Goal: Task Accomplishment & Management: Manage account settings

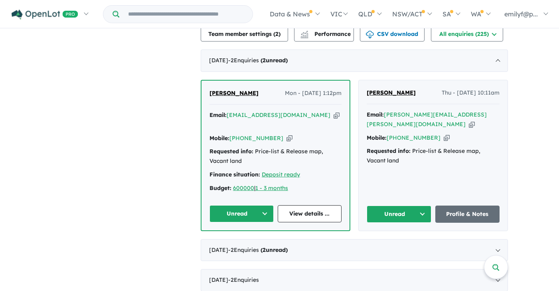
scroll to position [233, 0]
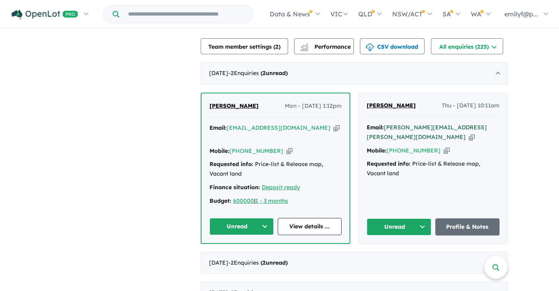
drag, startPoint x: 455, startPoint y: 127, endPoint x: 387, endPoint y: 125, distance: 68.3
click at [387, 125] on div "Email: [PERSON_NAME][EMAIL_ADDRESS][PERSON_NAME][DOMAIN_NAME] Copied!" at bounding box center [433, 132] width 133 height 19
copy div "[PERSON_NAME][EMAIL_ADDRESS][PERSON_NAME][DOMAIN_NAME]"
drag, startPoint x: 304, startPoint y: 127, endPoint x: 229, endPoint y: 127, distance: 75.5
click at [229, 127] on div "Email: [EMAIL_ADDRESS][DOMAIN_NAME] Copied!" at bounding box center [276, 132] width 132 height 19
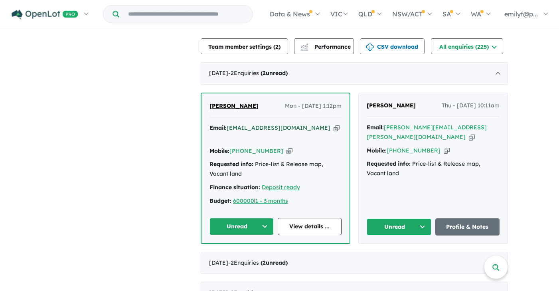
copy div "[EMAIL_ADDRESS][DOMAIN_NAME]"
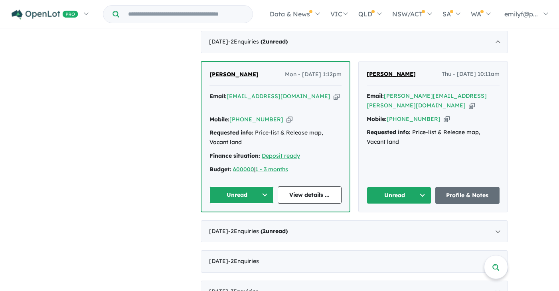
scroll to position [281, 0]
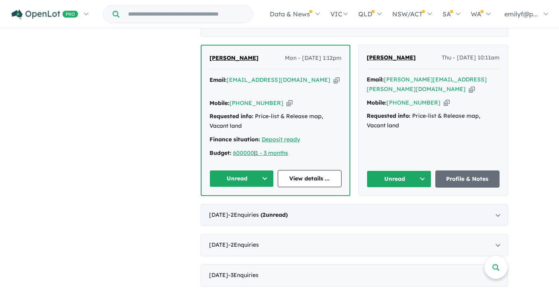
click at [499, 204] on div "[DATE] - 2 Enquir ies ( 2 unread)" at bounding box center [354, 215] width 307 height 22
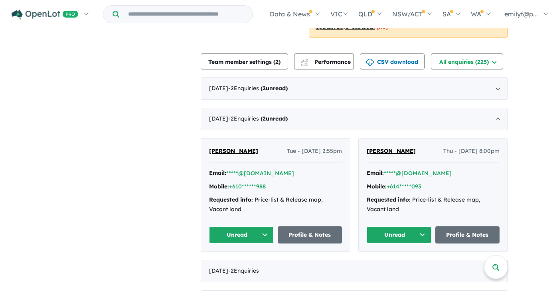
scroll to position [214, 0]
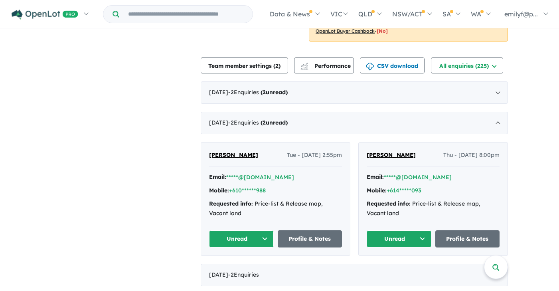
click at [399, 234] on button "Unread" at bounding box center [399, 238] width 65 height 17
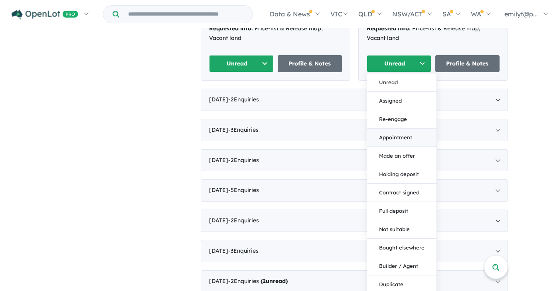
scroll to position [391, 0]
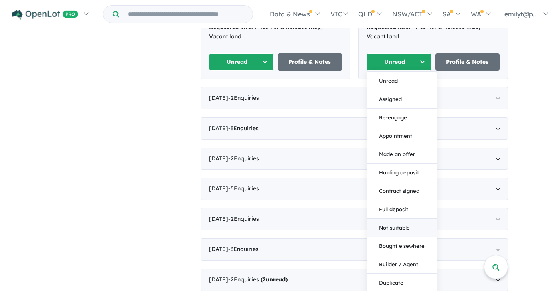
click at [396, 224] on button "Not suitable" at bounding box center [401, 228] width 69 height 18
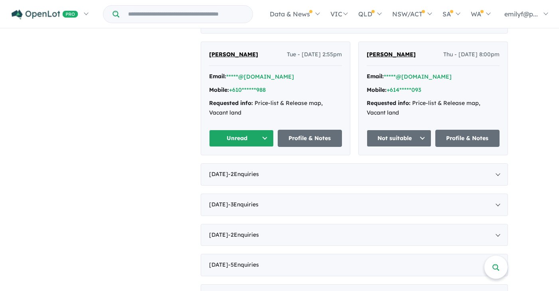
scroll to position [308, 0]
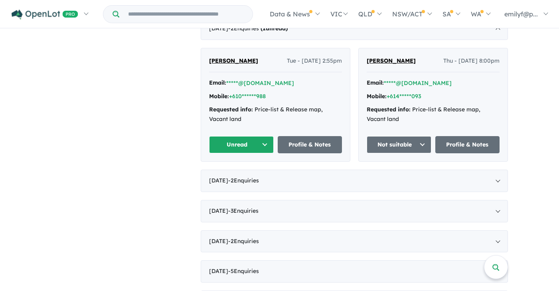
click at [268, 141] on button "Unread" at bounding box center [241, 144] width 65 height 17
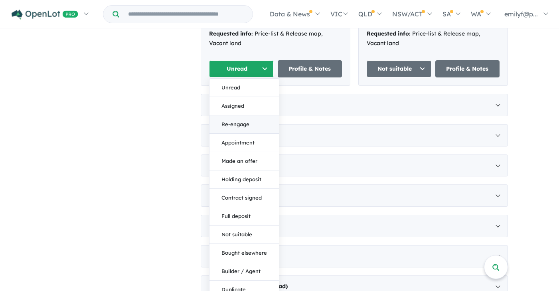
scroll to position [389, 0]
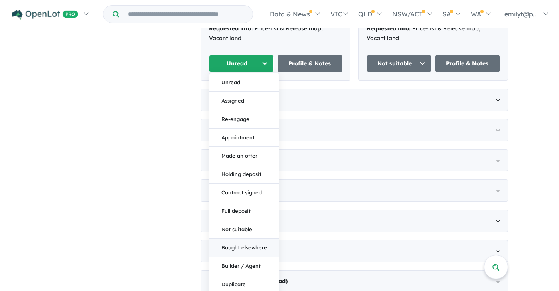
click at [245, 243] on button "Bought elsewhere" at bounding box center [244, 248] width 69 height 18
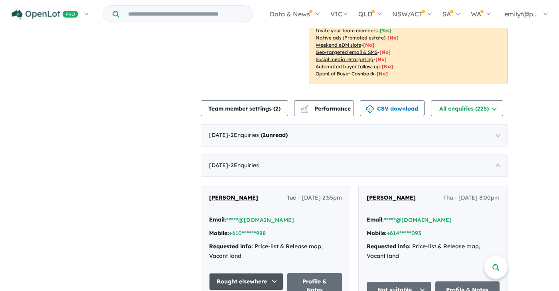
scroll to position [169, 0]
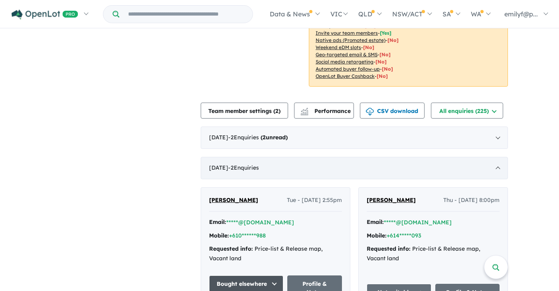
click at [497, 167] on div "[DATE] - 2 Enquir ies ( 0 unread)" at bounding box center [354, 168] width 307 height 22
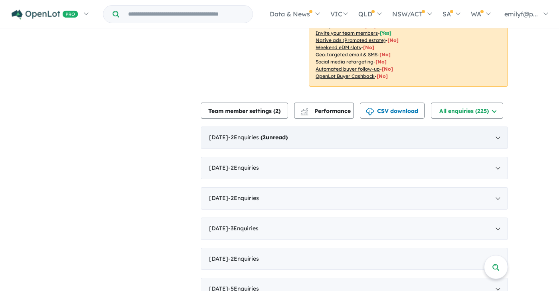
click at [499, 138] on div "[DATE] - 2 Enquir ies ( 2 unread)" at bounding box center [354, 138] width 307 height 22
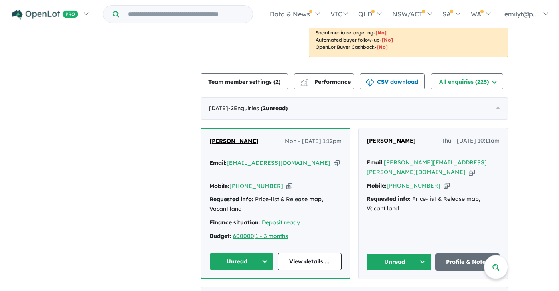
scroll to position [203, 0]
